Goal: Task Accomplishment & Management: Use online tool/utility

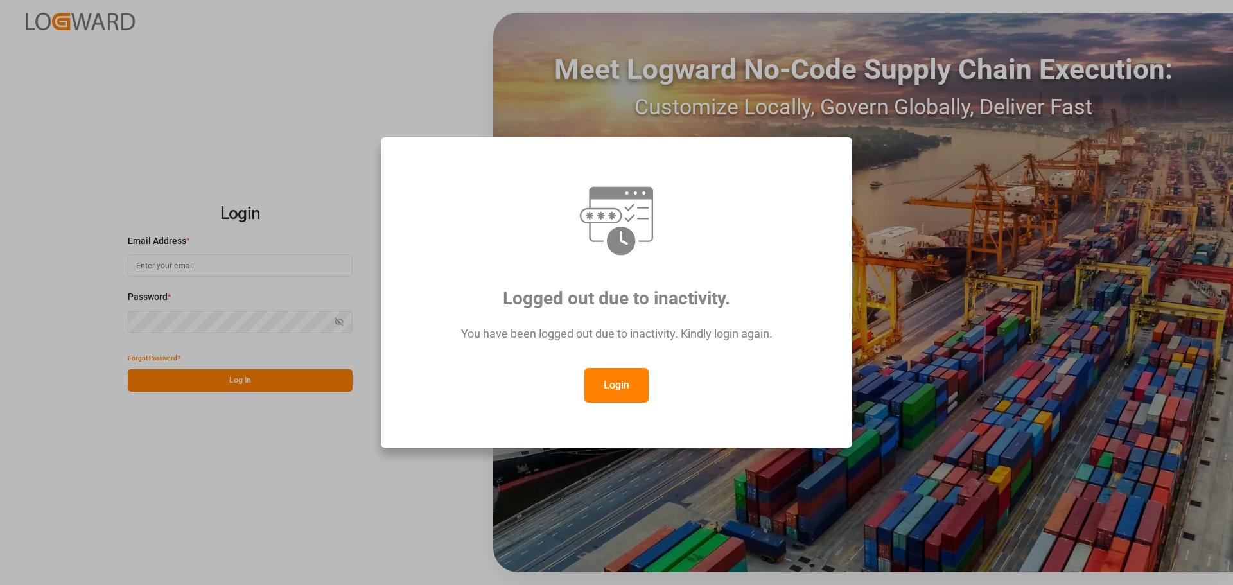
drag, startPoint x: 617, startPoint y: 387, endPoint x: 597, endPoint y: 263, distance: 125.0
click at [617, 387] on button "Login" at bounding box center [616, 385] width 64 height 35
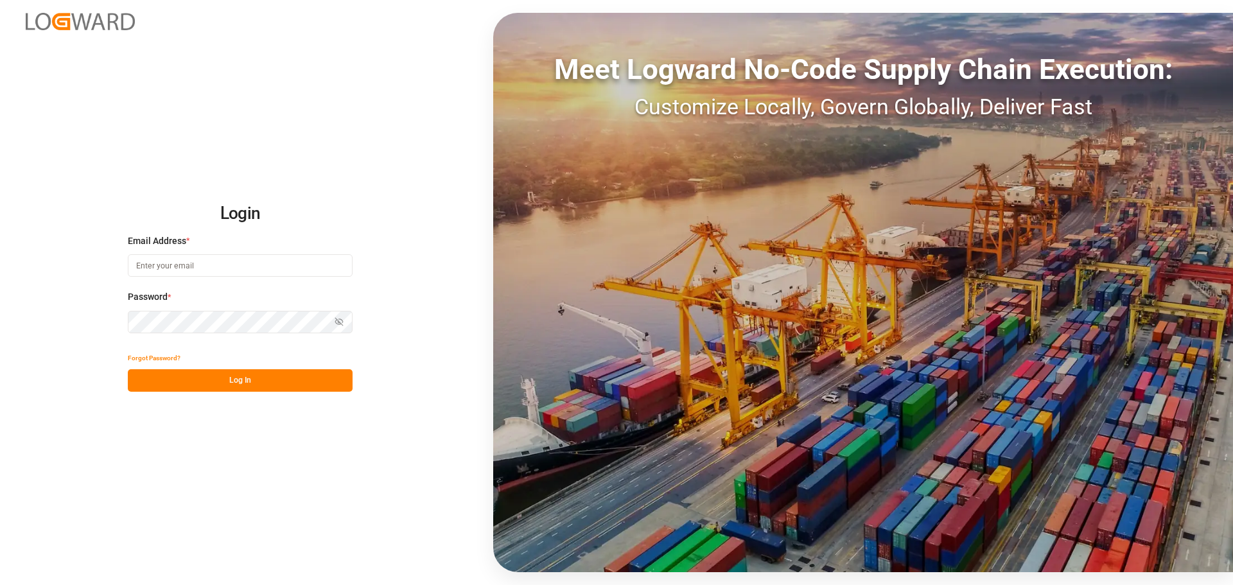
click at [235, 249] on div "Email Address *" at bounding box center [240, 262] width 225 height 57
click at [230, 254] on div "Email Address *" at bounding box center [240, 262] width 225 height 57
click at [225, 264] on input at bounding box center [240, 265] width 225 height 22
type input "[PERSON_NAME][EMAIL_ADDRESS][PERSON_NAME][DOMAIN_NAME]"
click at [217, 266] on input at bounding box center [240, 265] width 225 height 22
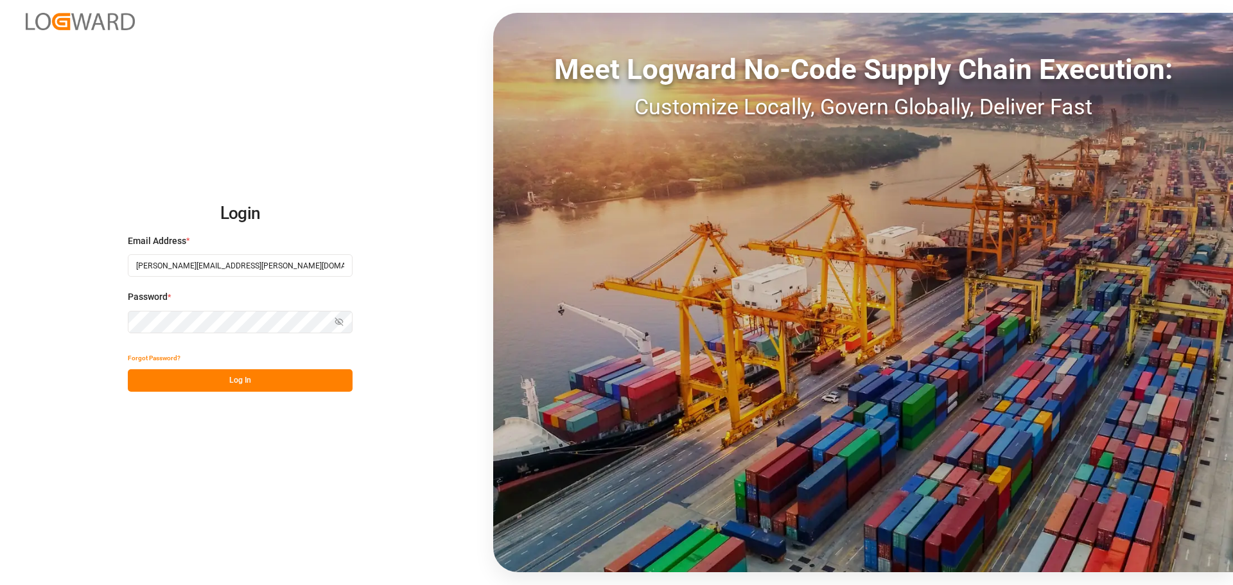
type input "[PERSON_NAME][EMAIL_ADDRESS][PERSON_NAME][DOMAIN_NAME]"
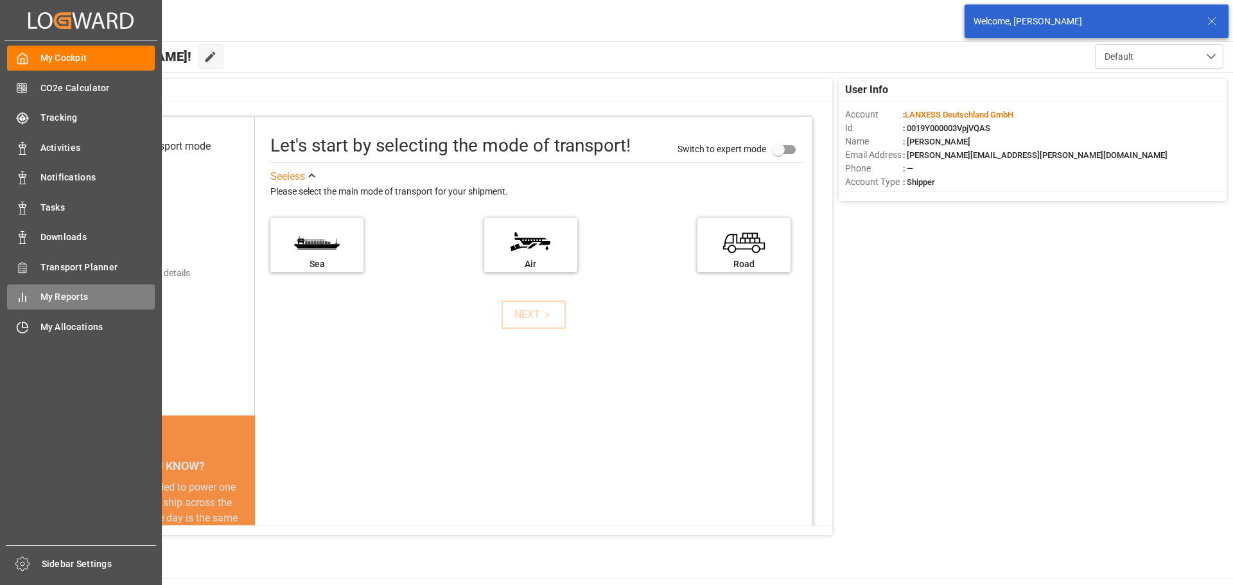
click at [64, 287] on div "My Reports My Reports" at bounding box center [81, 297] width 148 height 25
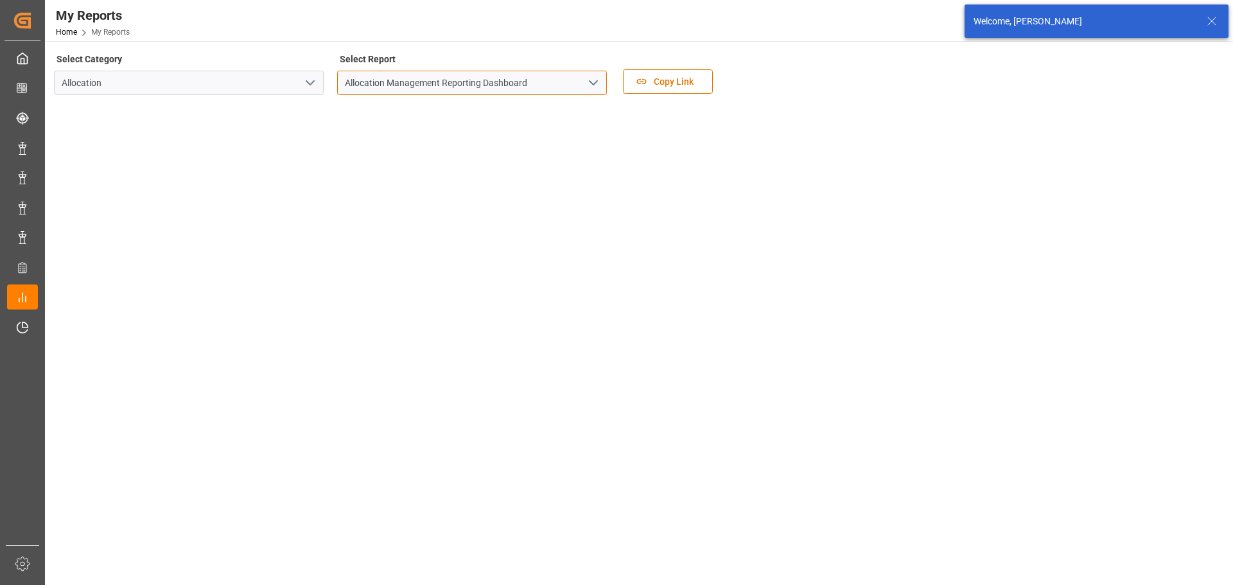
click at [515, 84] on input "Allocation Management Reporting Dashboard" at bounding box center [472, 83] width 270 height 24
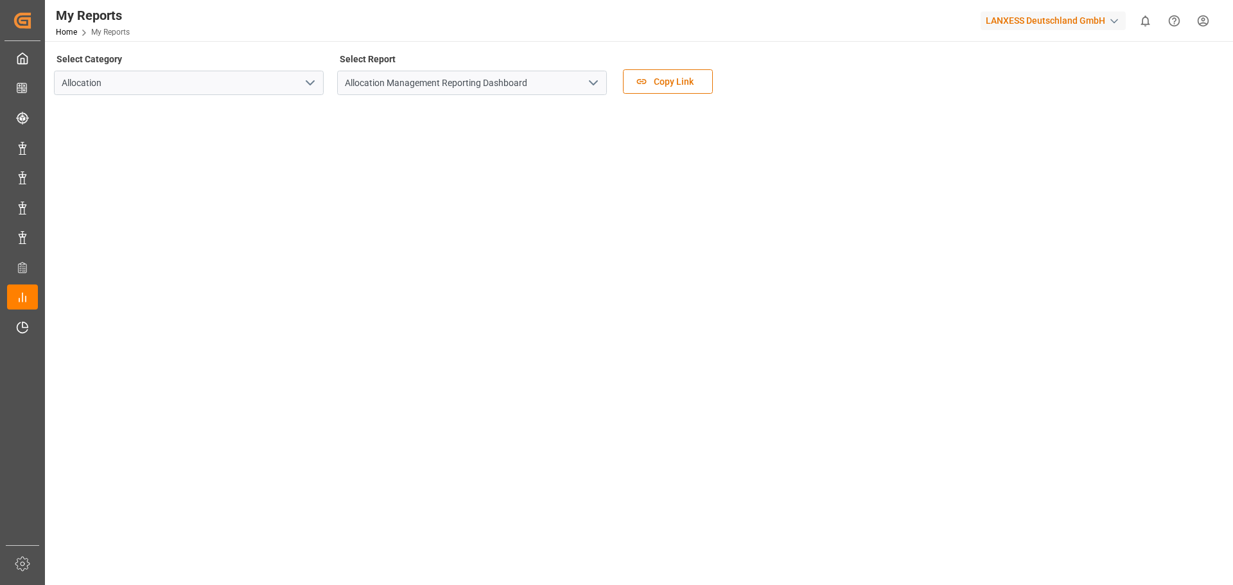
click at [593, 84] on polyline "open menu" at bounding box center [594, 83] width 8 height 4
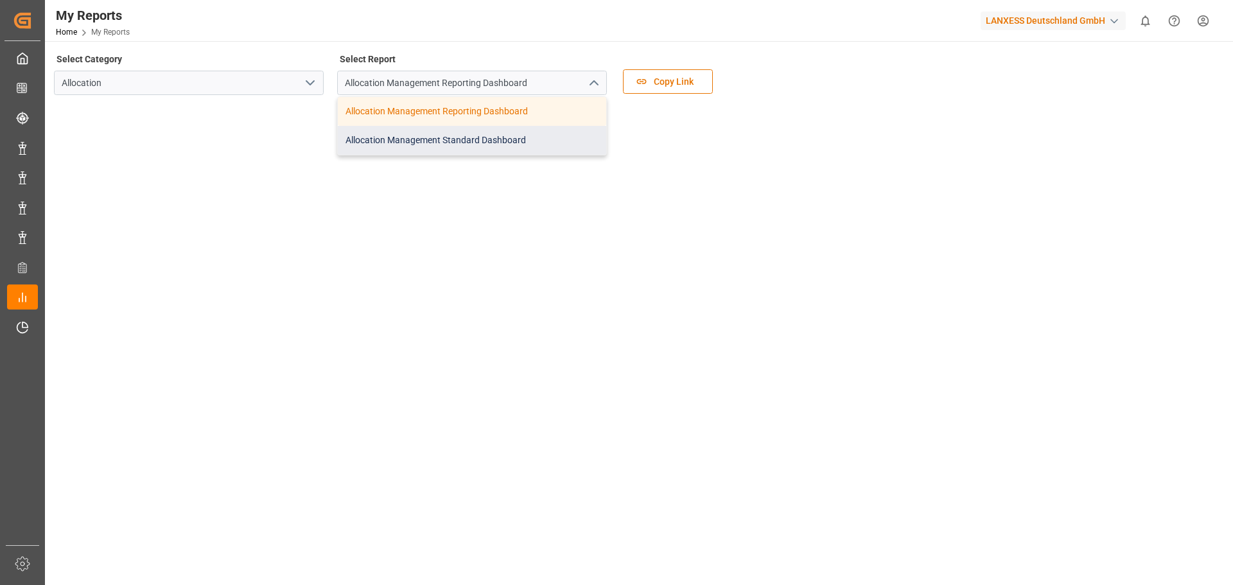
click at [528, 137] on div "Allocation Management Standard Dashboard" at bounding box center [472, 140] width 268 height 29
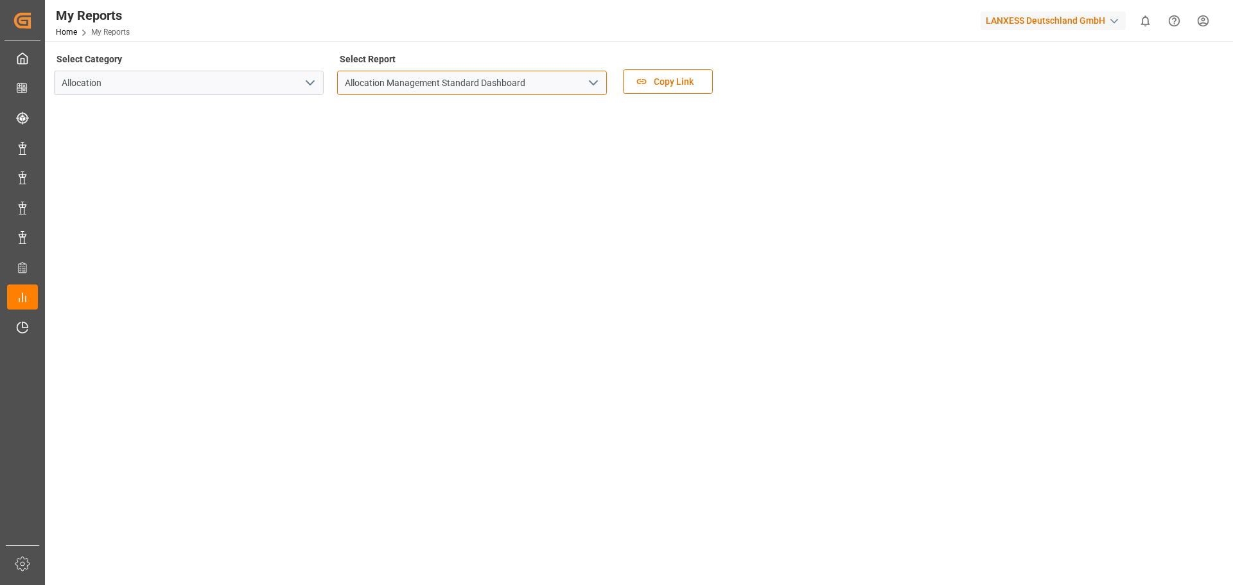
drag, startPoint x: 478, startPoint y: 83, endPoint x: 507, endPoint y: 89, distance: 29.5
click at [478, 83] on input "Allocation Management Standard Dashboard" at bounding box center [472, 83] width 270 height 24
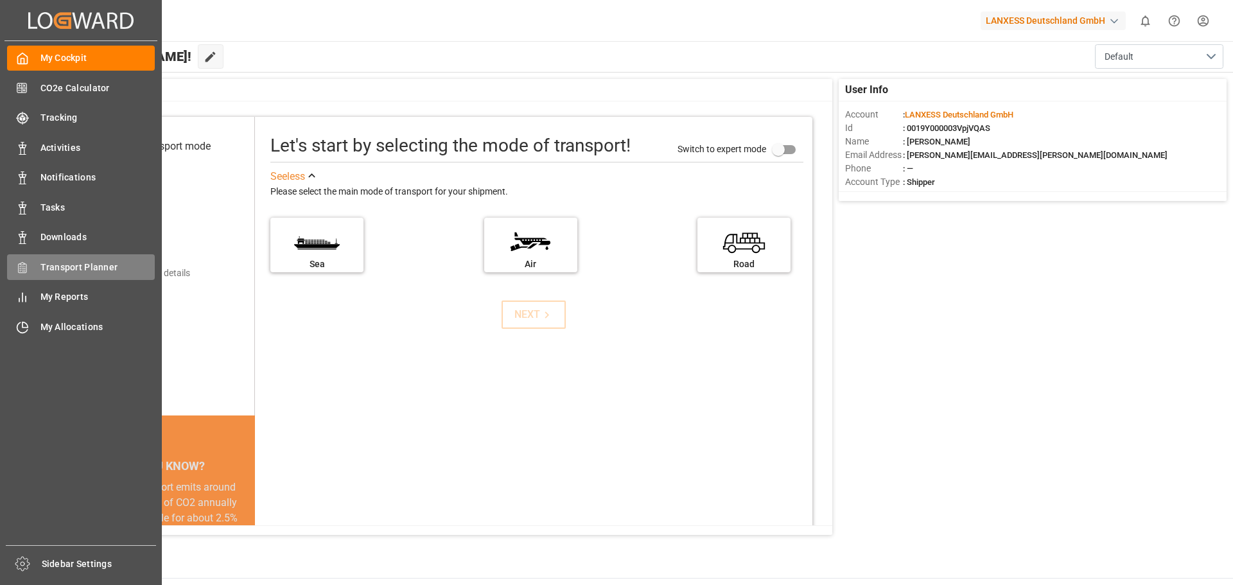
click at [48, 272] on span "Transport Planner" at bounding box center [97, 267] width 115 height 13
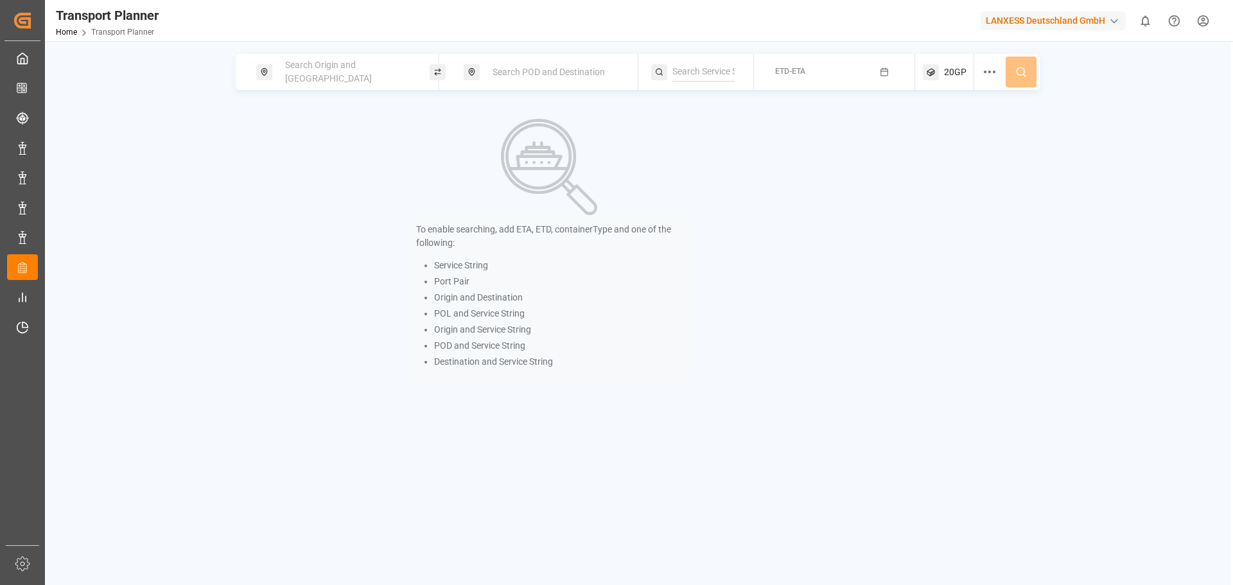
click at [377, 77] on div "Search Origin and POL" at bounding box center [346, 71] width 139 height 37
click at [319, 171] on input at bounding box center [335, 174] width 129 height 19
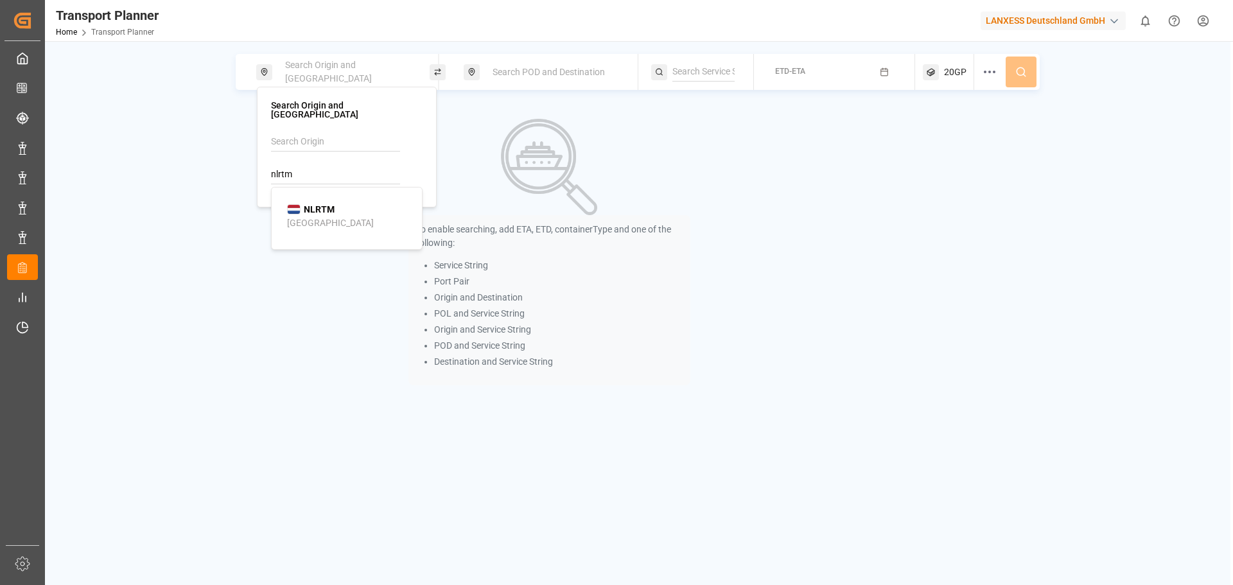
click at [319, 198] on li "NLRTM Rotterdam" at bounding box center [349, 216] width 145 height 37
click at [324, 206] on span "NLRTM" at bounding box center [319, 209] width 31 height 13
type input "NLRTM"
drag, startPoint x: 529, startPoint y: 67, endPoint x: 531, endPoint y: 80, distance: 13.0
click at [531, 69] on span "Search POD and Destination" at bounding box center [549, 72] width 112 height 10
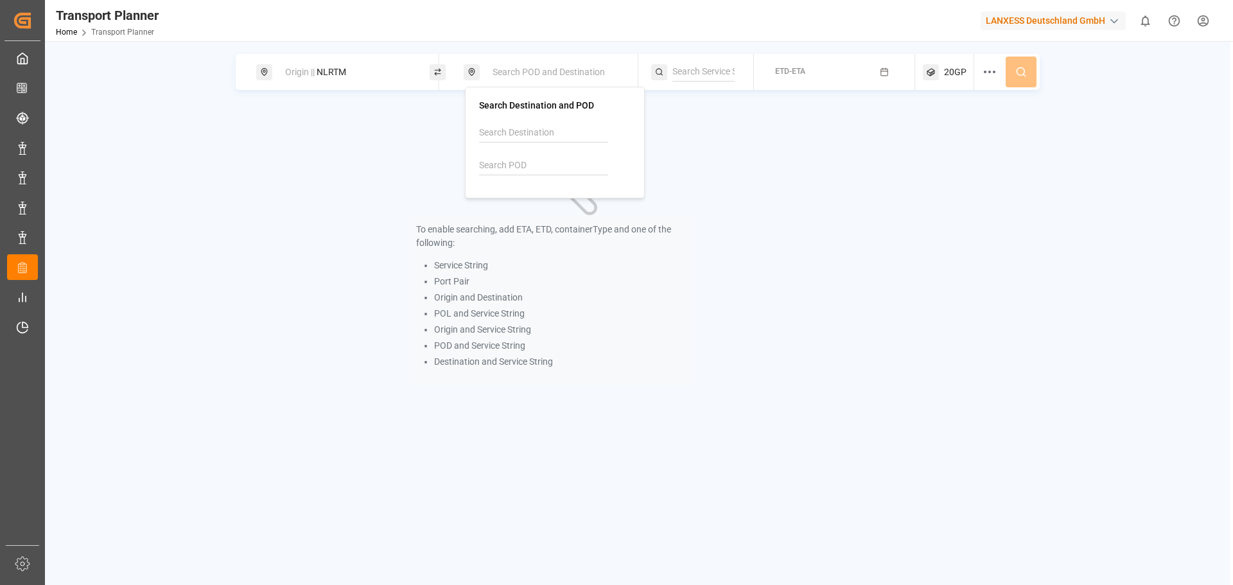
click at [520, 161] on input at bounding box center [543, 165] width 129 height 19
click at [551, 207] on div "Jawaharlal Nehru (Nhava Sheva)" at bounding box center [557, 220] width 125 height 27
type input "INNSA"
click at [813, 73] on button "ETD-ETA" at bounding box center [835, 72] width 146 height 25
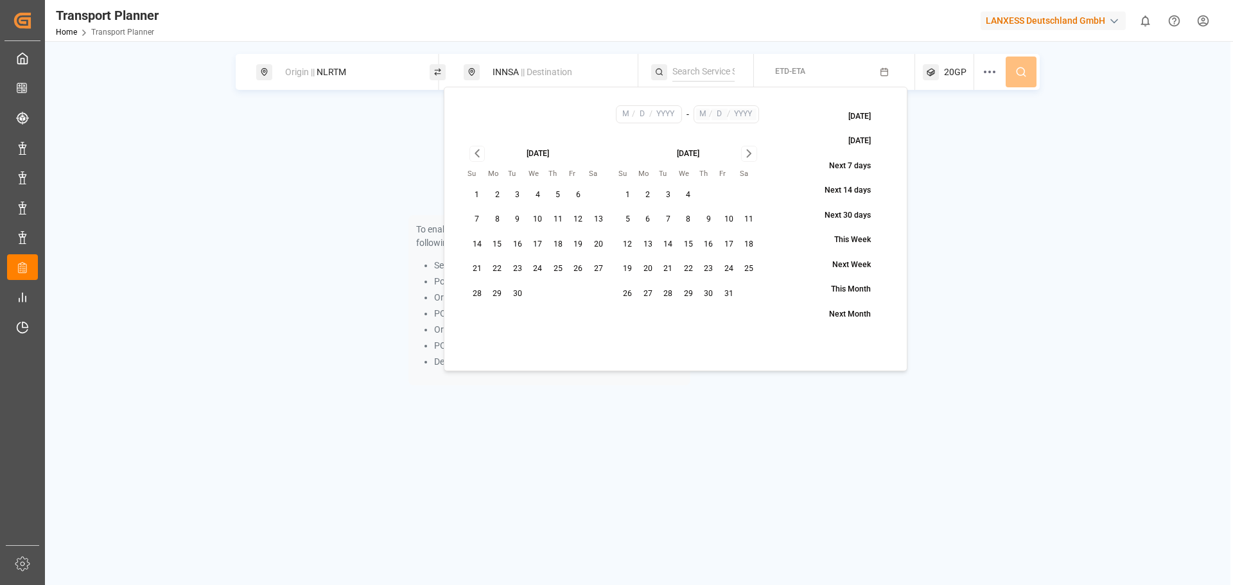
click at [534, 267] on button "24" at bounding box center [538, 269] width 21 height 21
type input "9"
type input "24"
type input "2025"
click at [751, 154] on icon "Go to next month" at bounding box center [749, 153] width 15 height 15
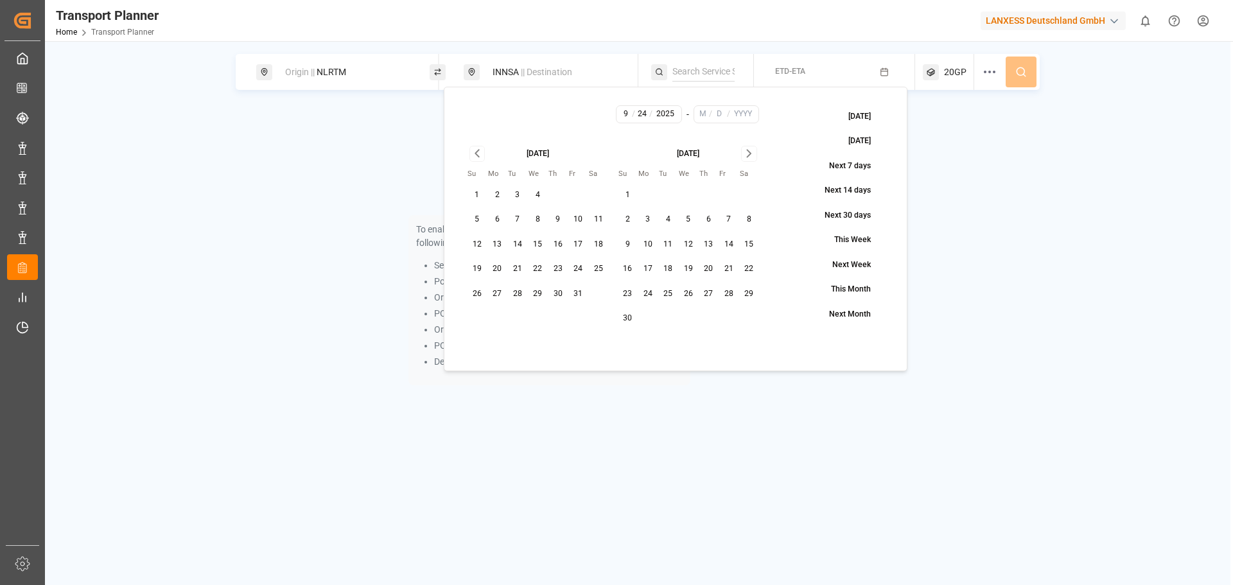
click at [751, 154] on icon "Go to next month" at bounding box center [749, 153] width 15 height 15
click at [685, 303] on button "31" at bounding box center [688, 294] width 21 height 21
type input "12"
type input "31"
type input "2025"
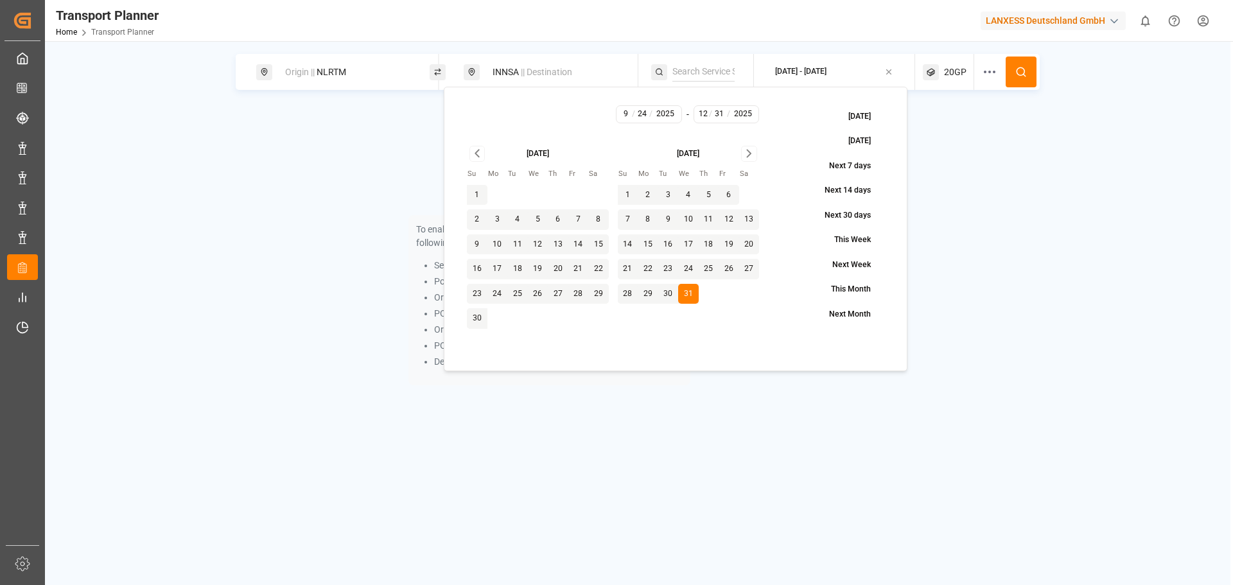
click at [944, 73] on span "20GP" at bounding box center [955, 72] width 22 height 13
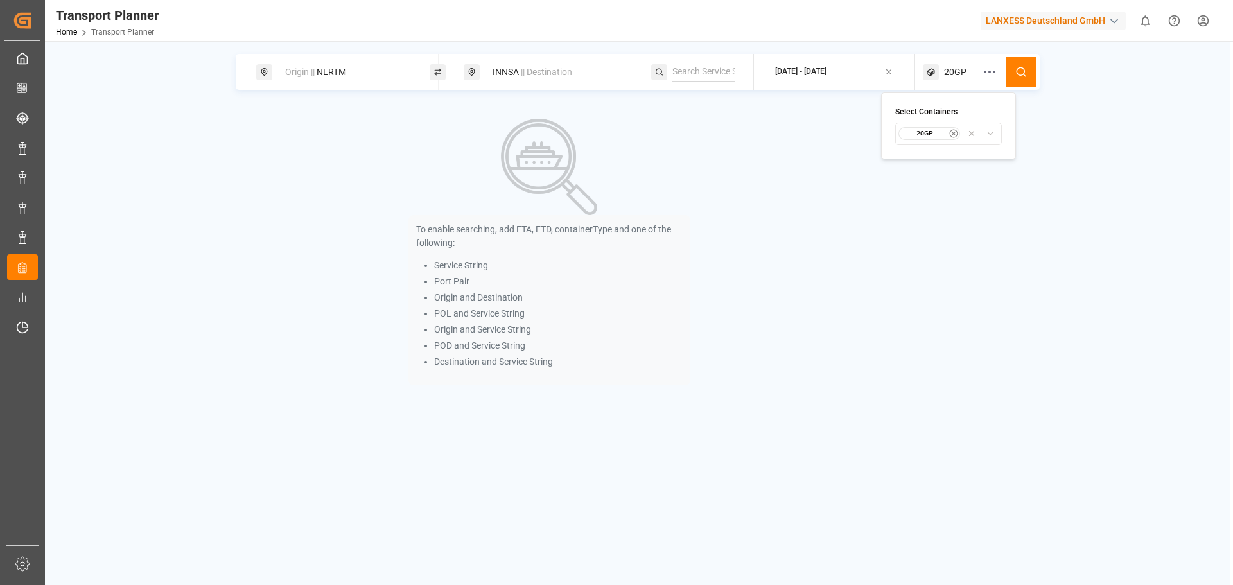
click at [1020, 75] on icon at bounding box center [1021, 72] width 12 height 12
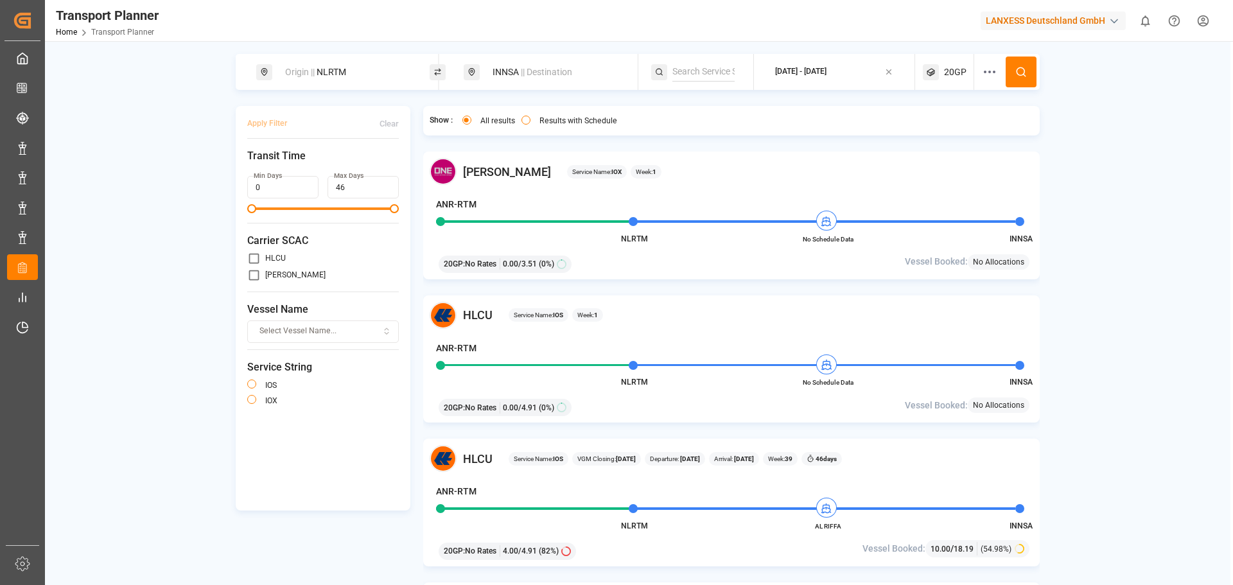
click at [827, 76] on div "2025-09-24 - 2025-12-31" at bounding box center [800, 72] width 51 height 12
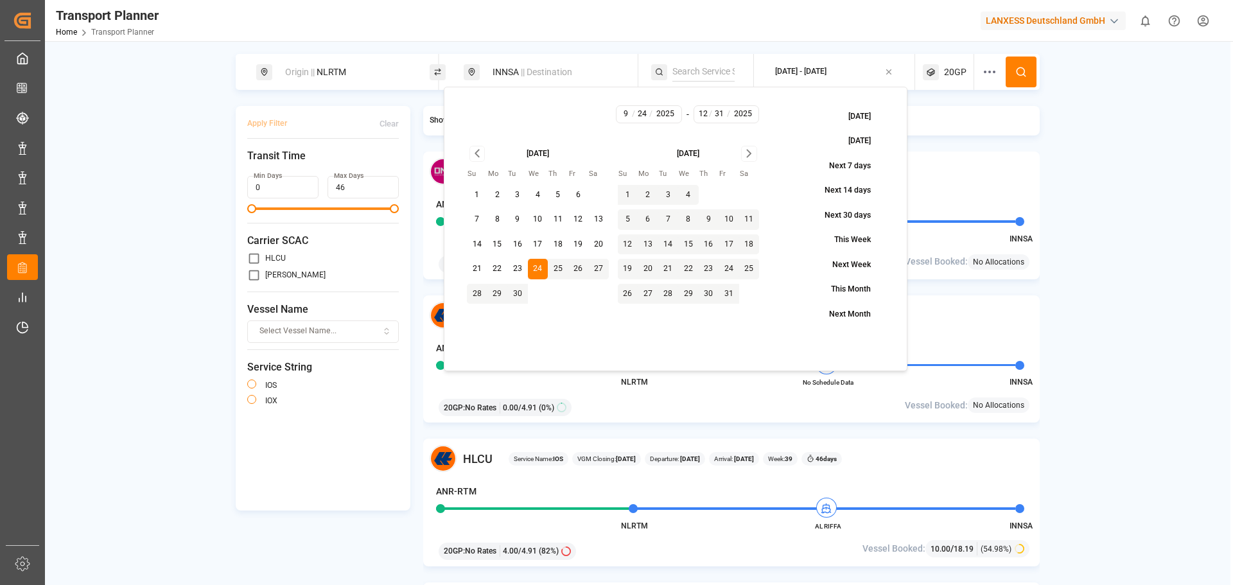
click at [540, 275] on button "24" at bounding box center [538, 269] width 21 height 21
click at [750, 151] on icon "Go to next month" at bounding box center [749, 153] width 15 height 15
click at [711, 263] on button "20" at bounding box center [709, 269] width 21 height 21
type input "11"
type input "20"
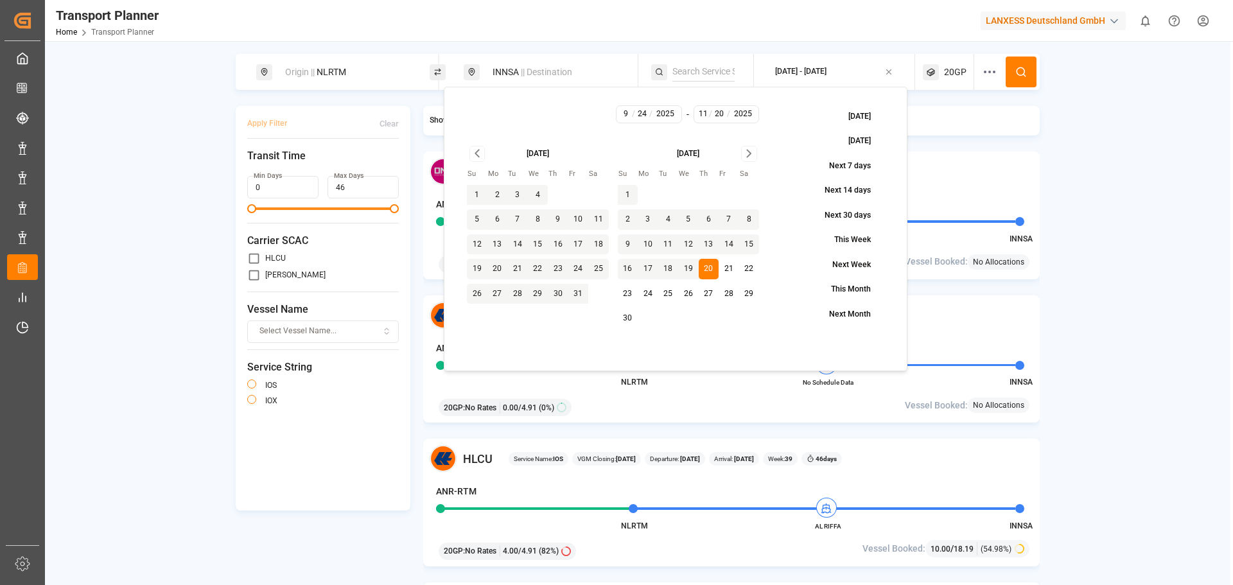
click at [748, 160] on icon "Go to next month" at bounding box center [749, 153] width 15 height 15
click at [730, 255] on tbody "1 2 3 4 5 6 7 8 9 10 11 12 13 14 15 16 17 18 19 20 21 22 23 24 25 26 27 28 29 3…" at bounding box center [689, 242] width 142 height 124
click at [728, 265] on button "26" at bounding box center [729, 269] width 21 height 21
type input "12"
type input "26"
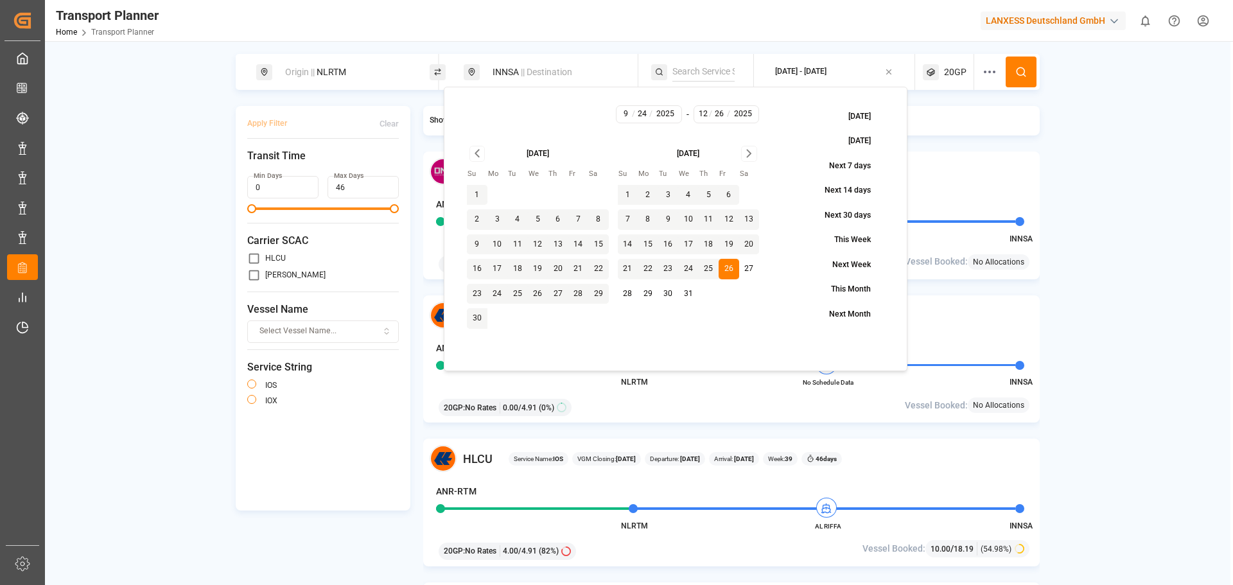
click at [1014, 78] on button at bounding box center [1021, 72] width 31 height 31
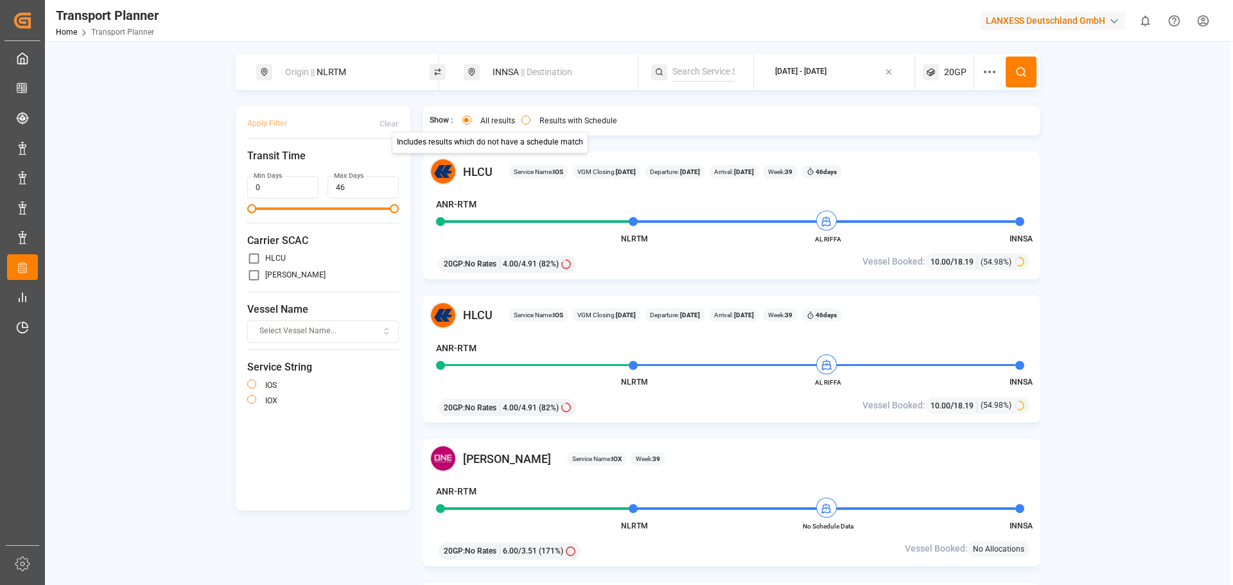
click at [529, 73] on span "|| Destination" at bounding box center [546, 72] width 51 height 10
click at [455, 37] on div "Transport Planner Home Transport Planner LANXESS Deutschland GmbH 0 Notificatio…" at bounding box center [634, 20] width 1197 height 41
click at [520, 77] on div "INNSA || Destination" at bounding box center [554, 72] width 139 height 24
drag, startPoint x: 516, startPoint y: 161, endPoint x: 470, endPoint y: 164, distance: 45.7
click at [470, 164] on div "Search Destination and POD INNSA" at bounding box center [555, 143] width 180 height 112
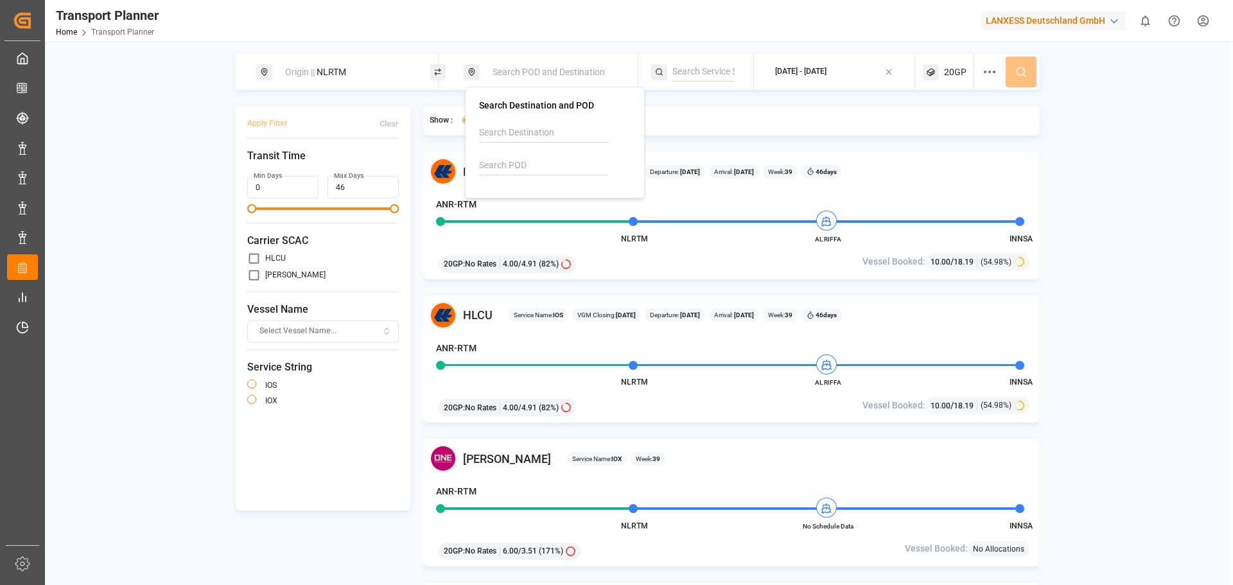
click at [532, 136] on input at bounding box center [543, 132] width 129 height 19
click at [538, 164] on div "Greer" at bounding box center [557, 167] width 125 height 13
type input "Greer"
click at [1023, 72] on icon at bounding box center [1021, 72] width 12 height 12
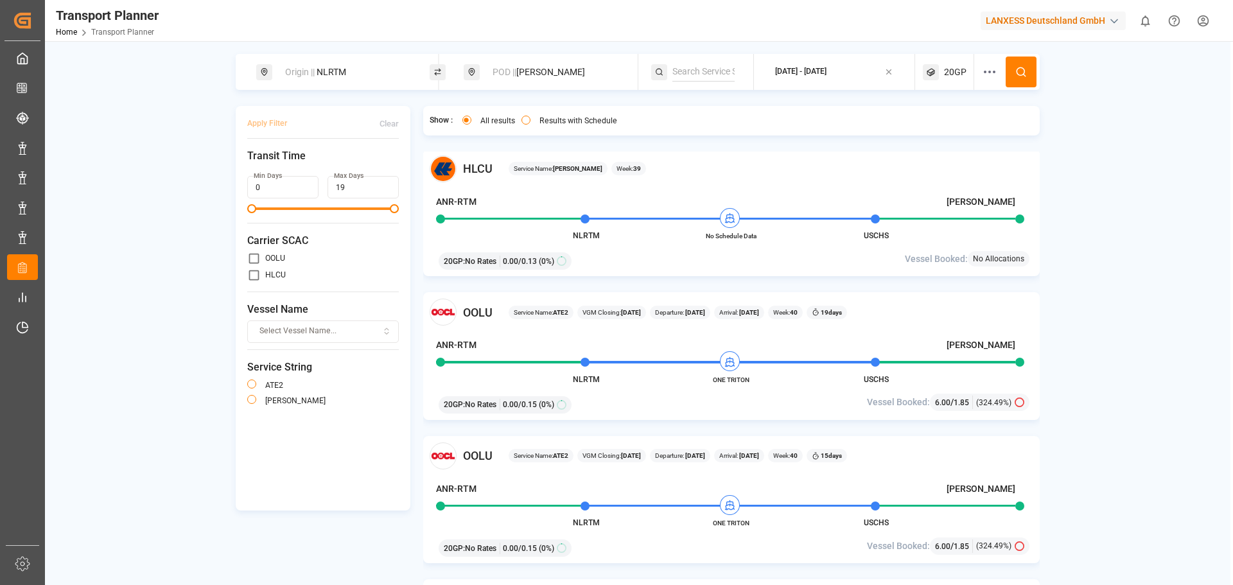
scroll to position [128, 0]
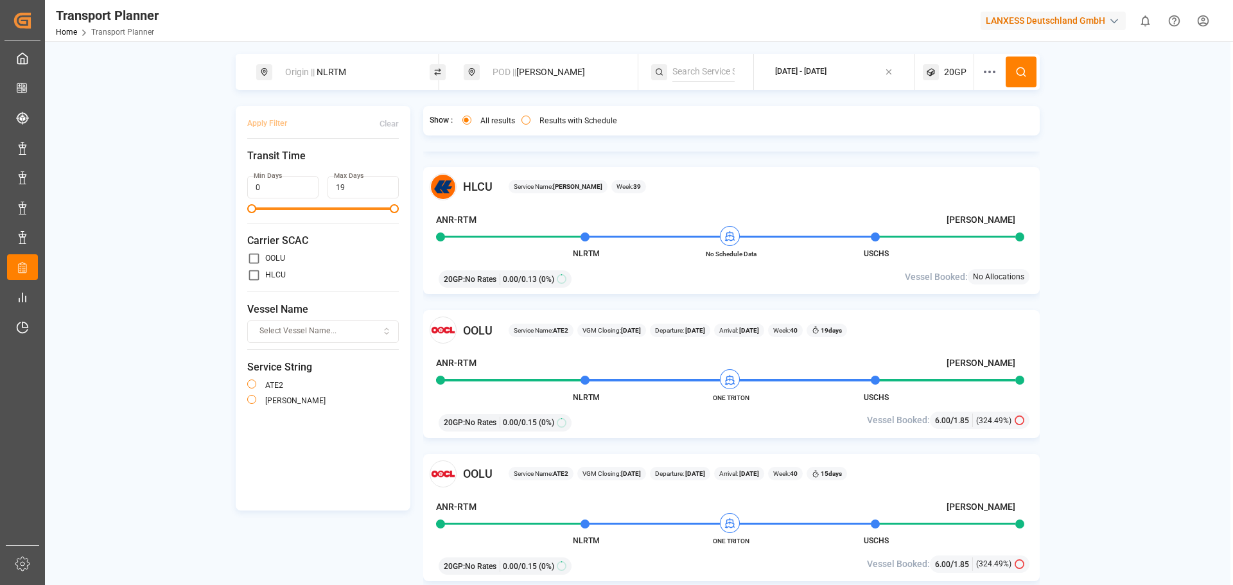
click at [370, 82] on div "Origin || NLRTM" at bounding box center [346, 72] width 139 height 24
drag, startPoint x: 342, startPoint y: 163, endPoint x: 263, endPoint y: 166, distance: 79.1
click at [263, 166] on div "Search Origin and POL NLRTM" at bounding box center [347, 147] width 180 height 121
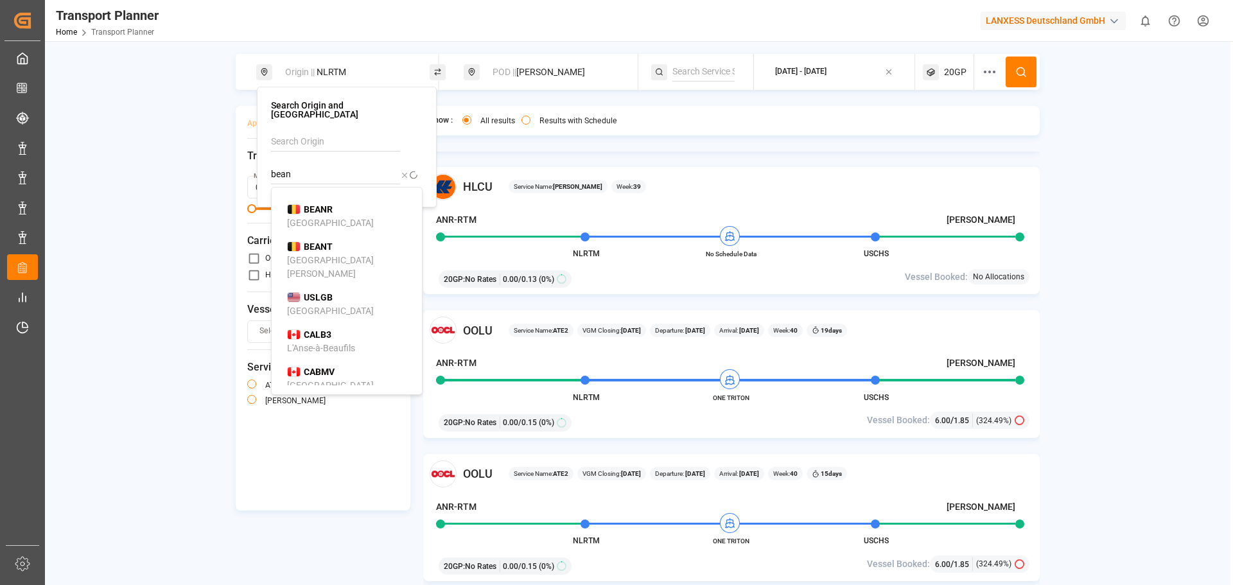
click at [327, 204] on b "BEANR" at bounding box center [318, 209] width 29 height 10
type input "BEANR"
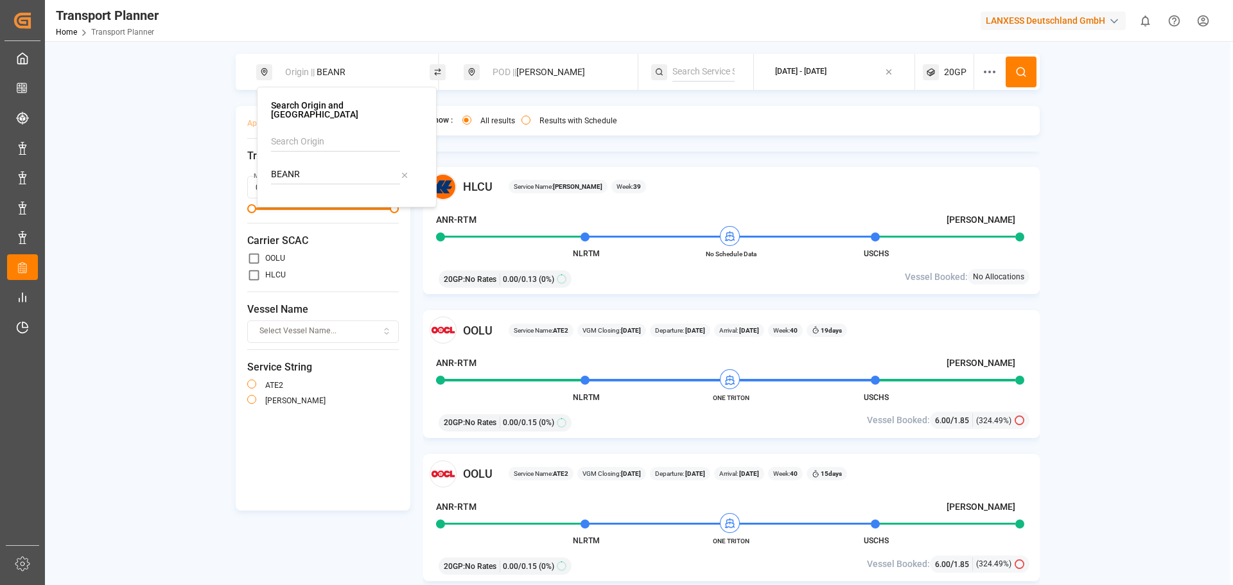
click at [1011, 78] on button at bounding box center [1021, 72] width 31 height 31
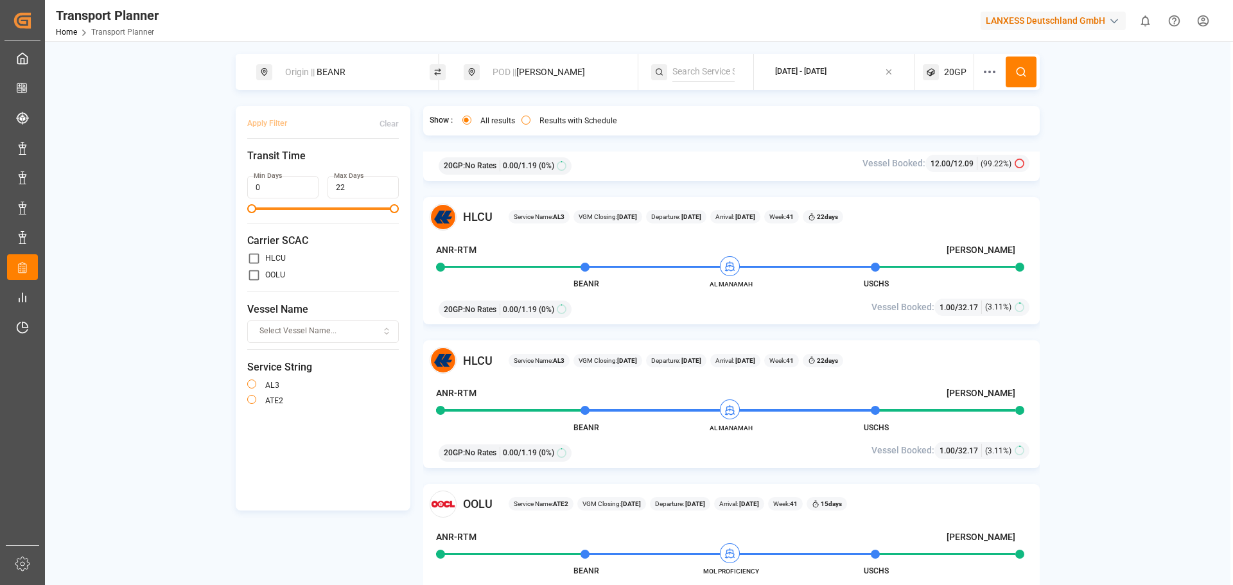
scroll to position [578, 0]
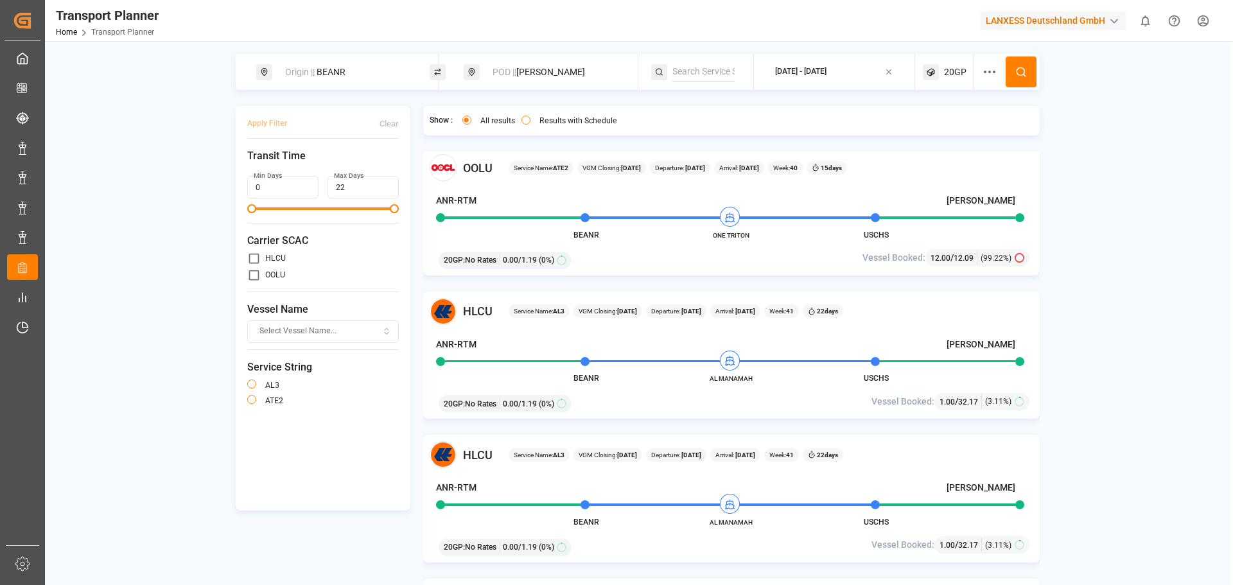
click at [952, 85] on div "20GP" at bounding box center [948, 72] width 51 height 36
click at [933, 135] on small "20GP" at bounding box center [924, 133] width 45 height 9
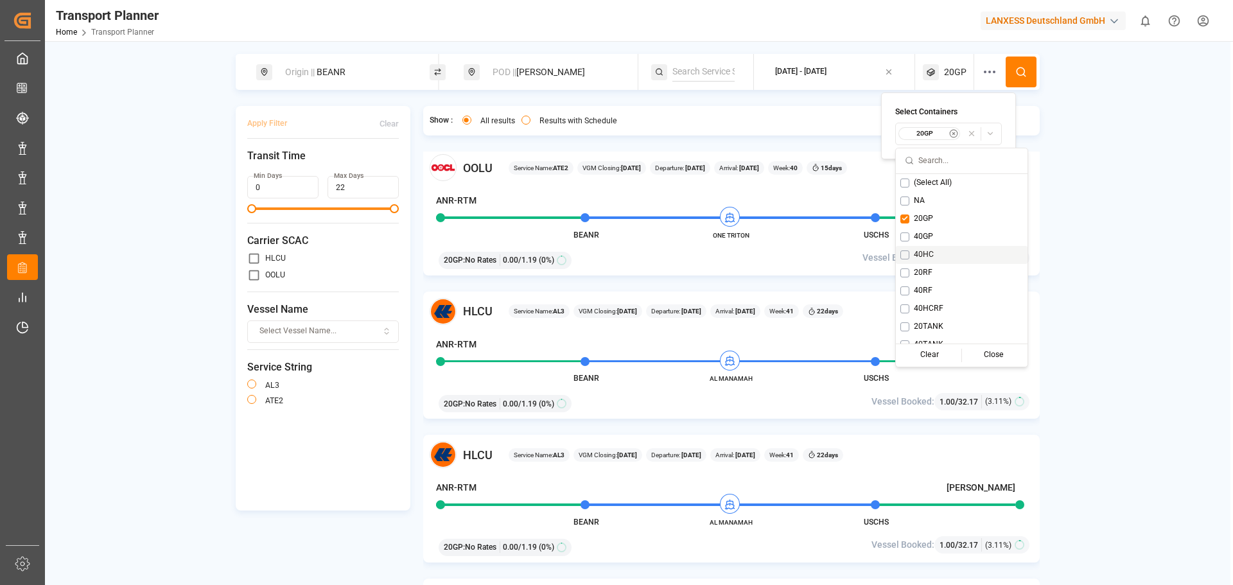
click at [908, 256] on button "Suggestions" at bounding box center [904, 254] width 9 height 9
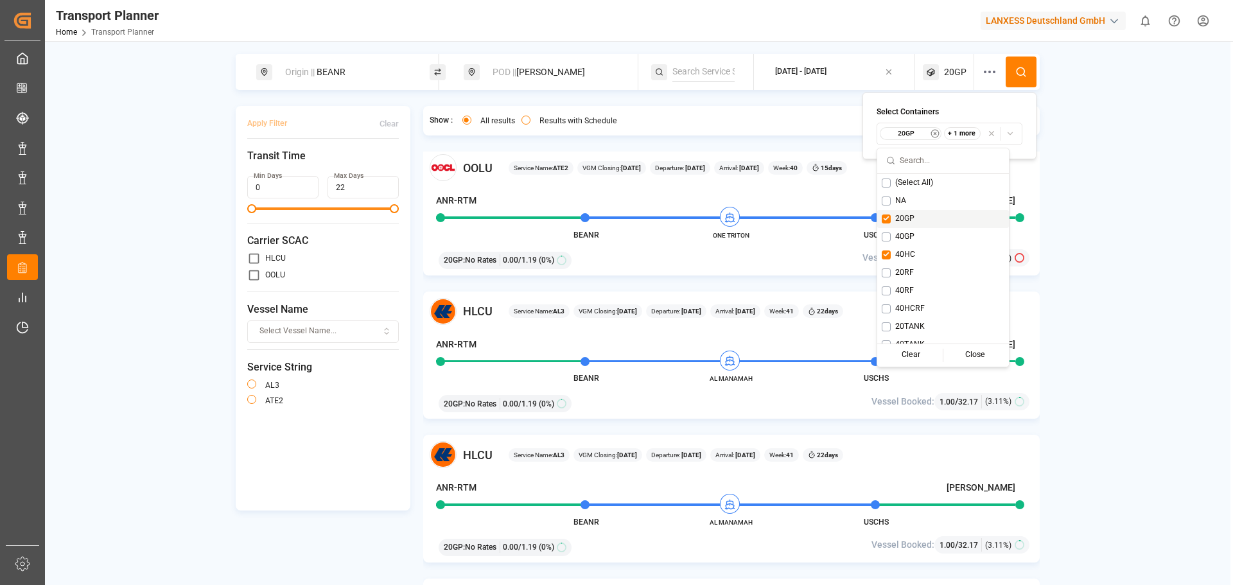
click at [888, 222] on button "Suggestions" at bounding box center [886, 219] width 9 height 9
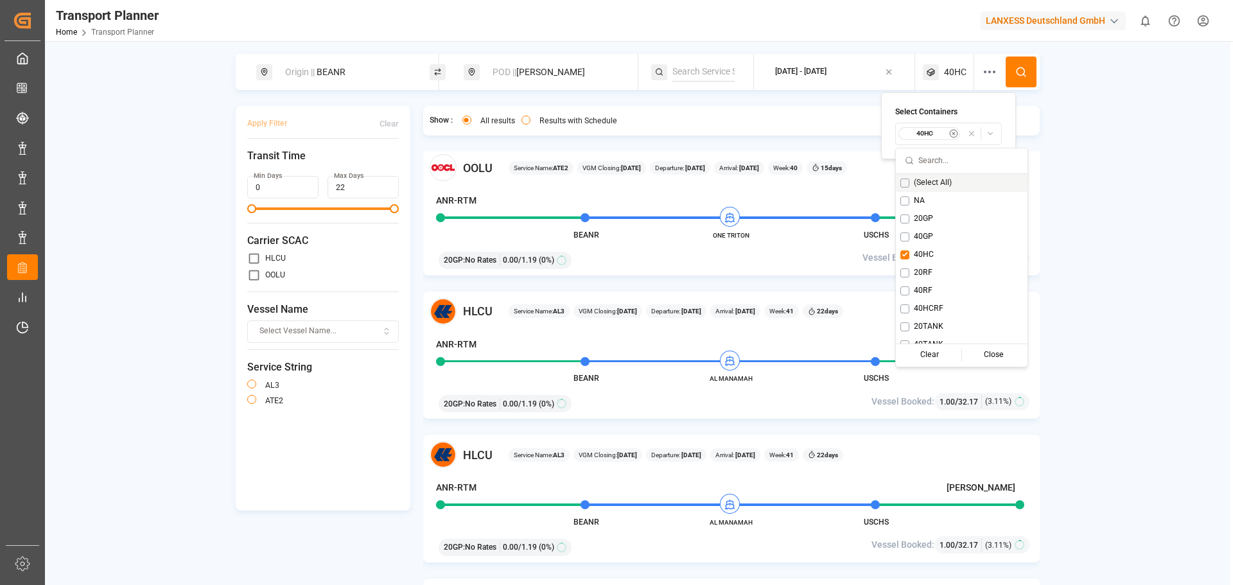
click at [1014, 77] on button at bounding box center [1021, 72] width 31 height 31
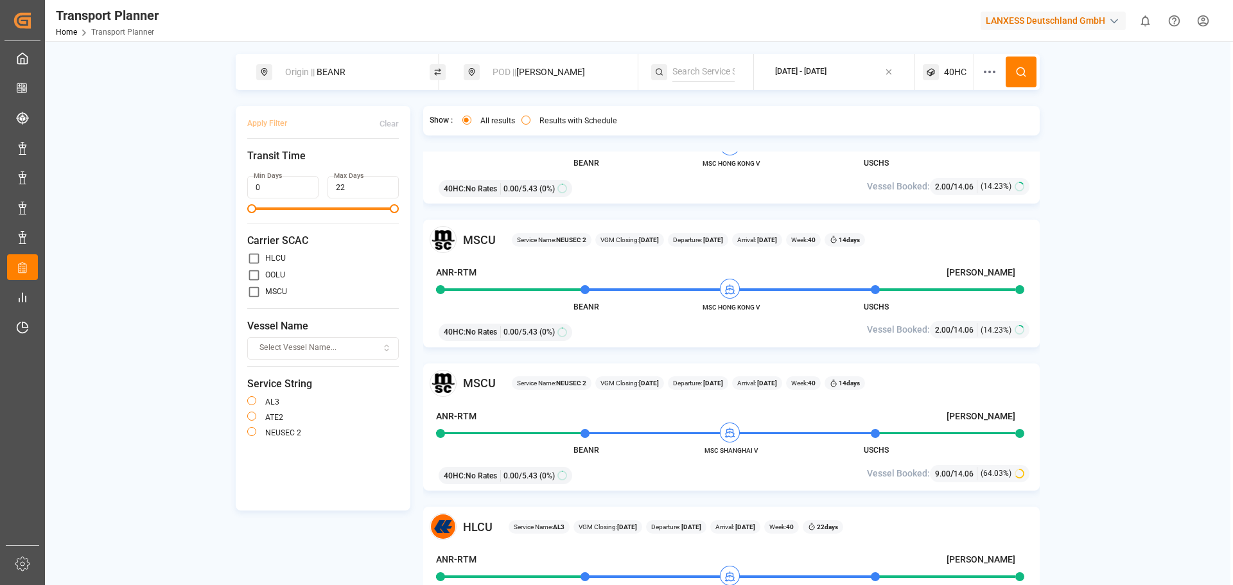
scroll to position [514, 0]
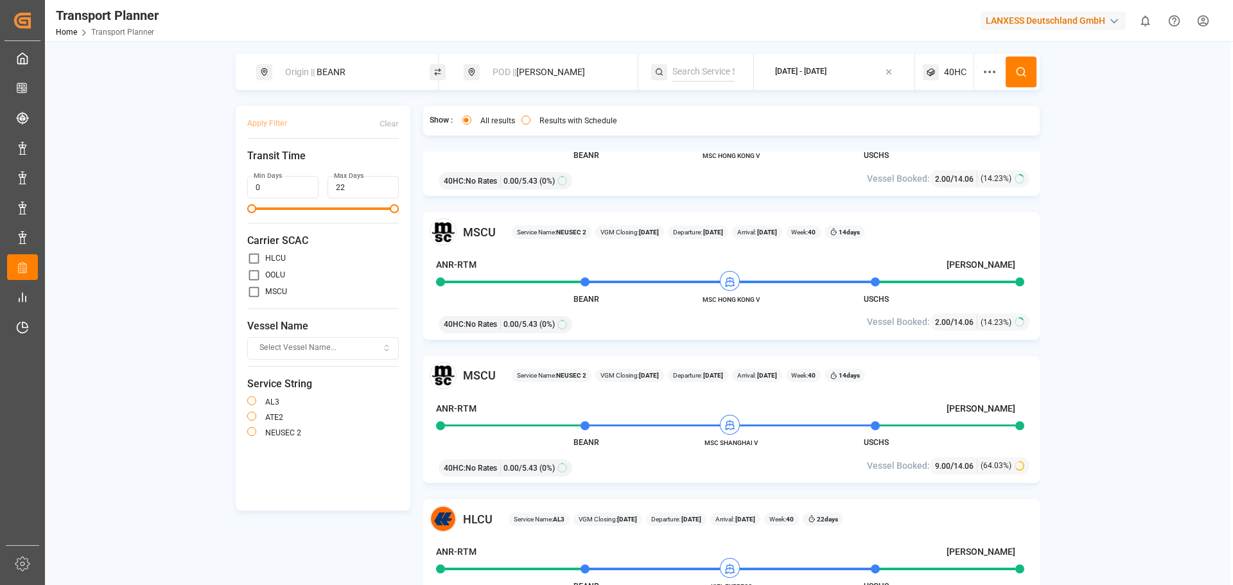
click at [990, 70] on icon at bounding box center [989, 71] width 15 height 15
click at [1093, 139] on div "Origin || BEANR POD || Greer 2025-09-24 - 2025-12-26 40HC Apply Filter Clear Tr…" at bounding box center [638, 337] width 1186 height 566
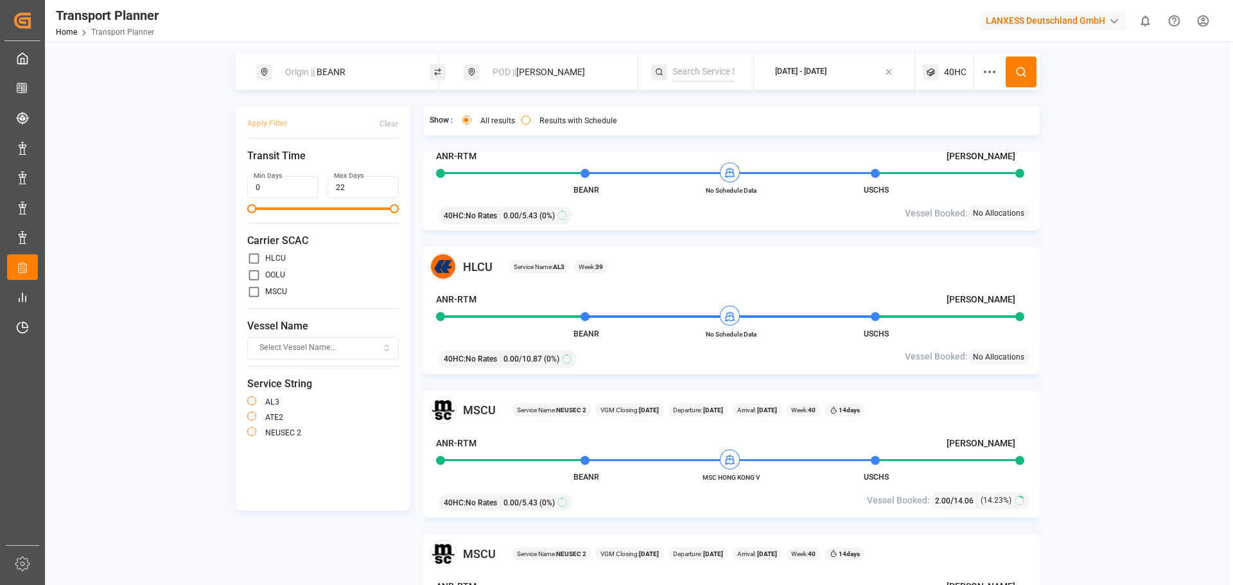
scroll to position [0, 0]
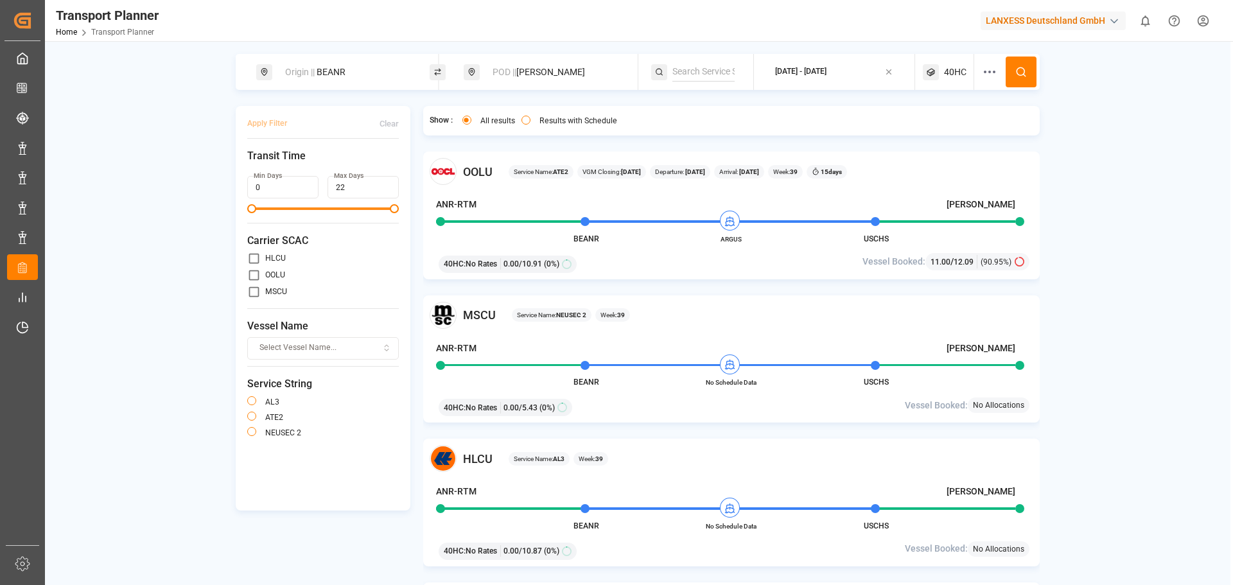
click at [527, 70] on div "POD || Greer" at bounding box center [554, 72] width 139 height 24
click at [524, 128] on input "Greer" at bounding box center [543, 132] width 129 height 19
click at [519, 169] on input at bounding box center [543, 165] width 129 height 19
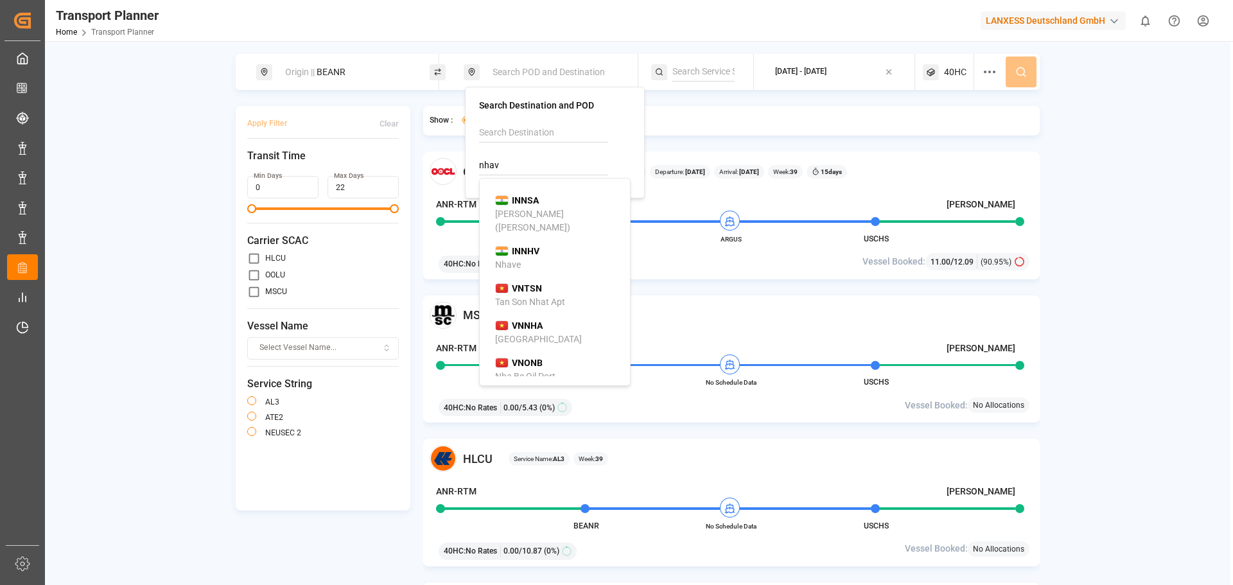
click at [521, 200] on b "INNSA" at bounding box center [525, 200] width 27 height 10
type input "INNSA"
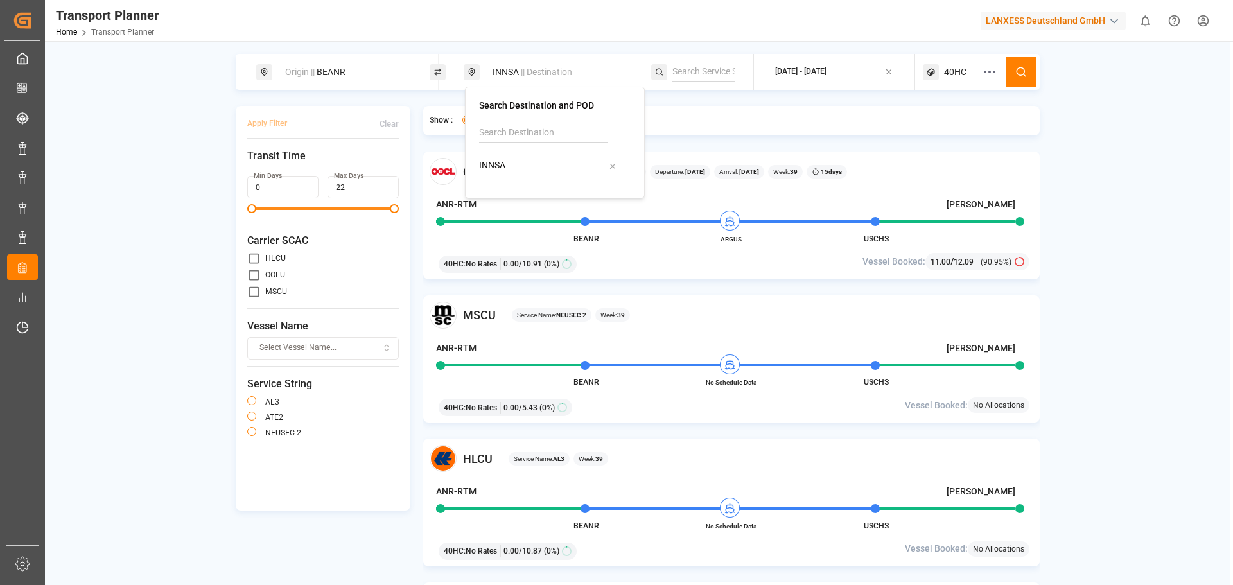
click at [1033, 79] on button at bounding box center [1021, 72] width 31 height 31
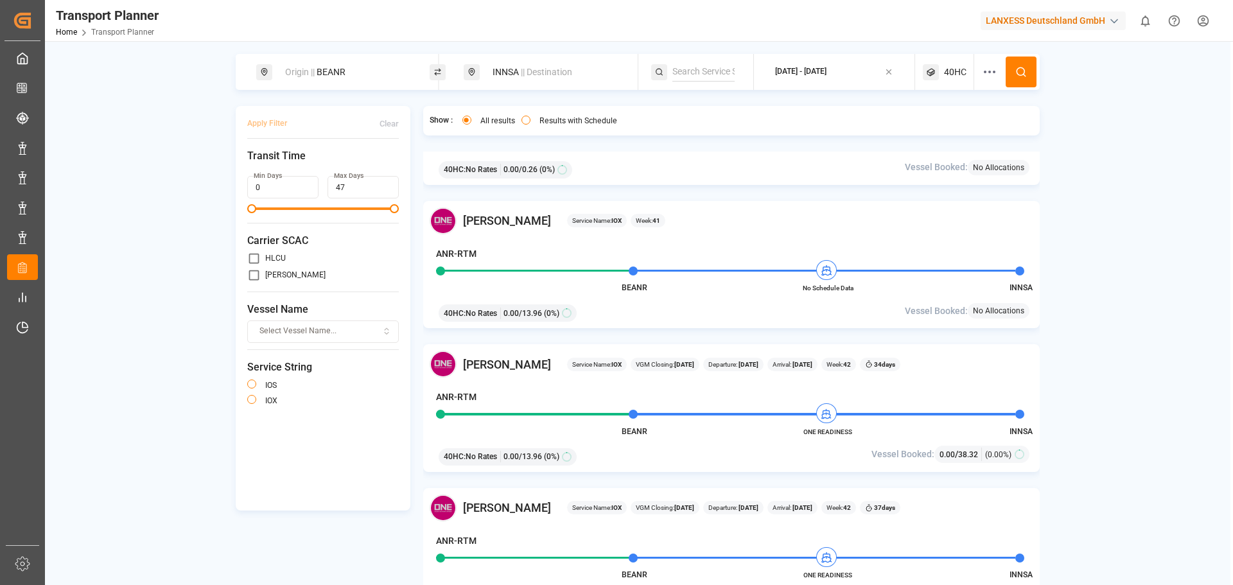
scroll to position [963, 0]
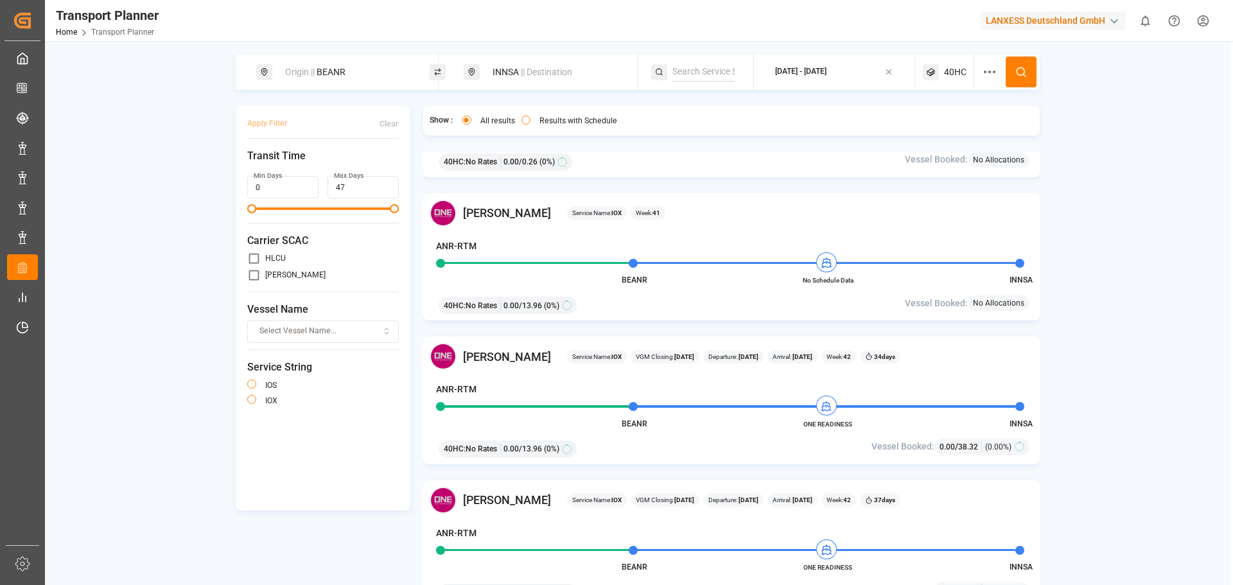
click at [74, 350] on div "Origin || BEANR INNSA || Destination 2025-09-24 - 2025-12-26 40HC Apply Filter …" at bounding box center [638, 337] width 1186 height 566
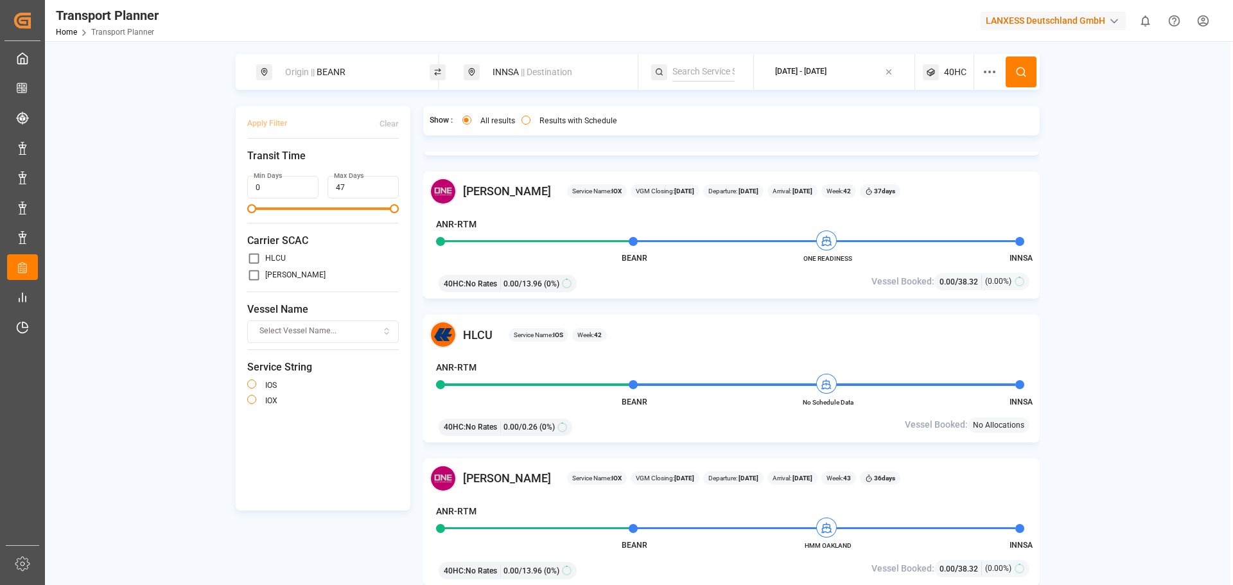
scroll to position [1285, 0]
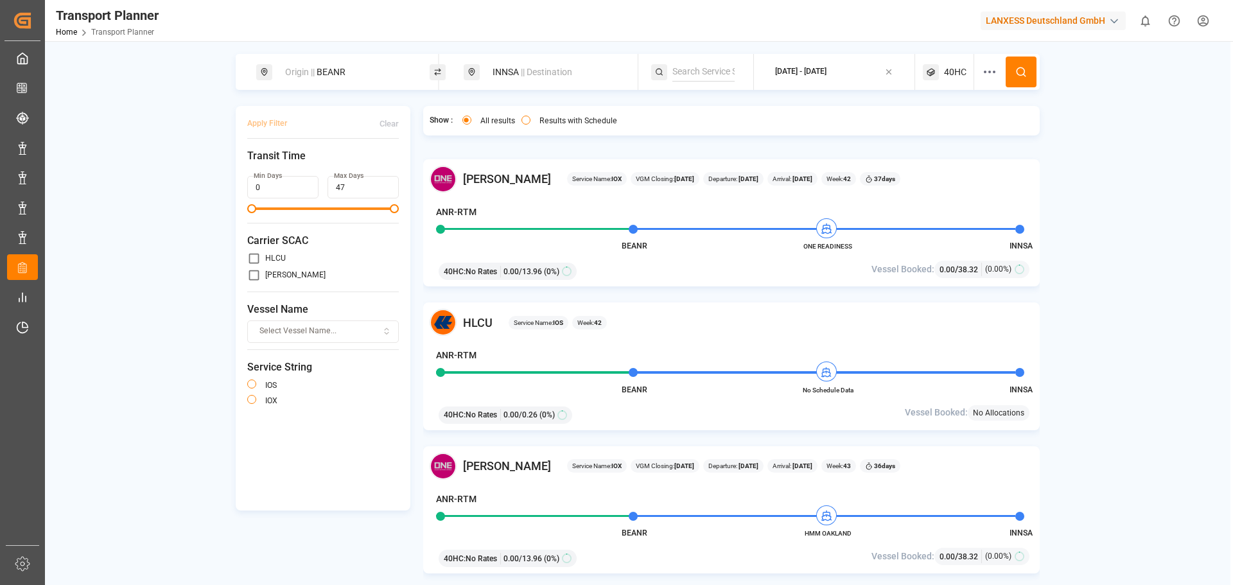
click at [526, 75] on span "|| Destination" at bounding box center [546, 72] width 51 height 10
